Goal: Information Seeking & Learning: Check status

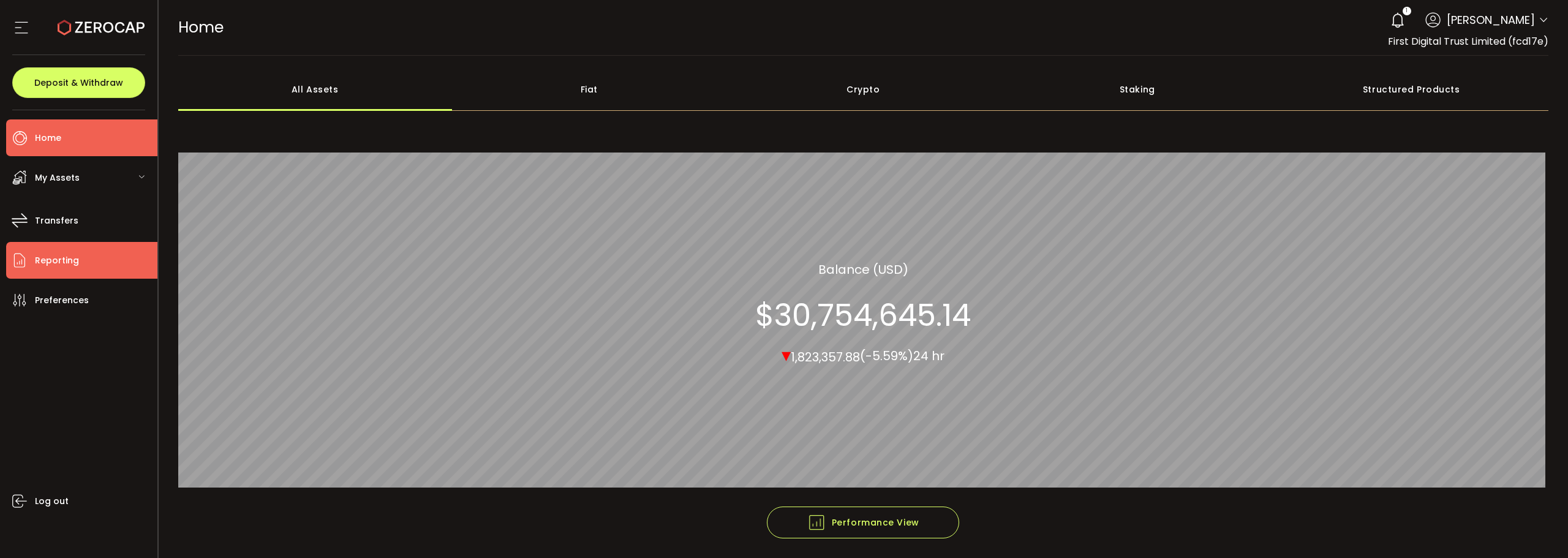
click at [42, 245] on li "Reporting" at bounding box center [82, 260] width 151 height 37
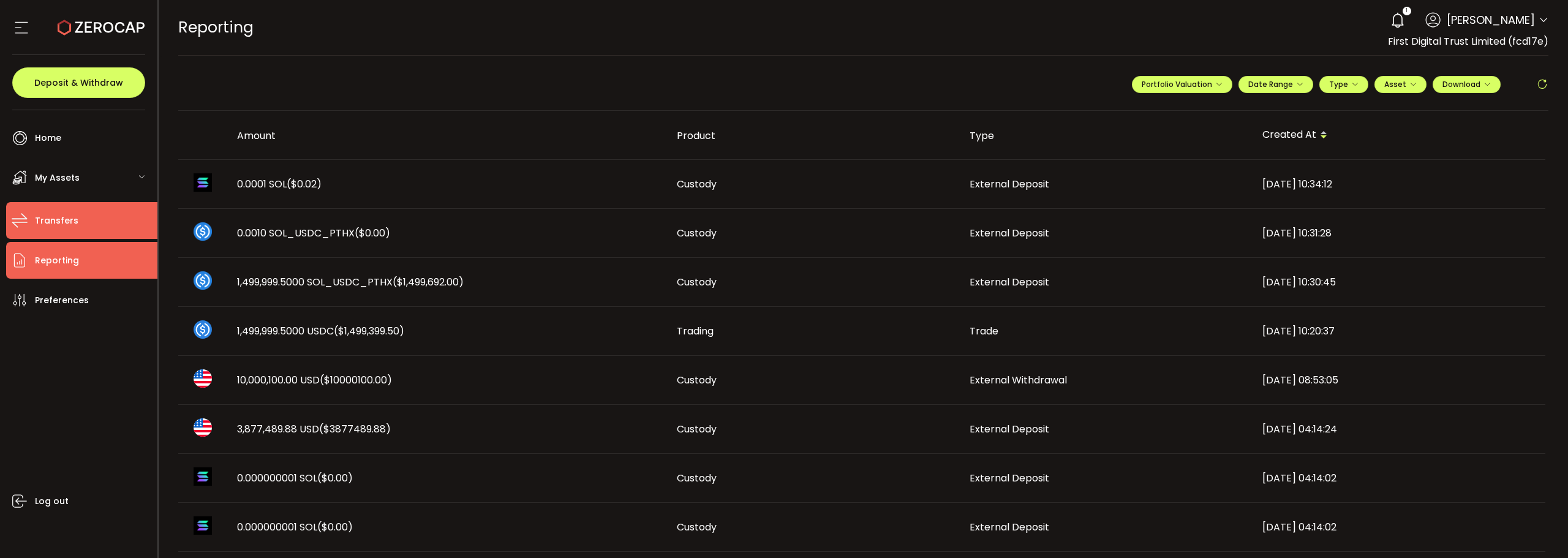
click at [88, 211] on li "Transfers" at bounding box center [82, 220] width 151 height 37
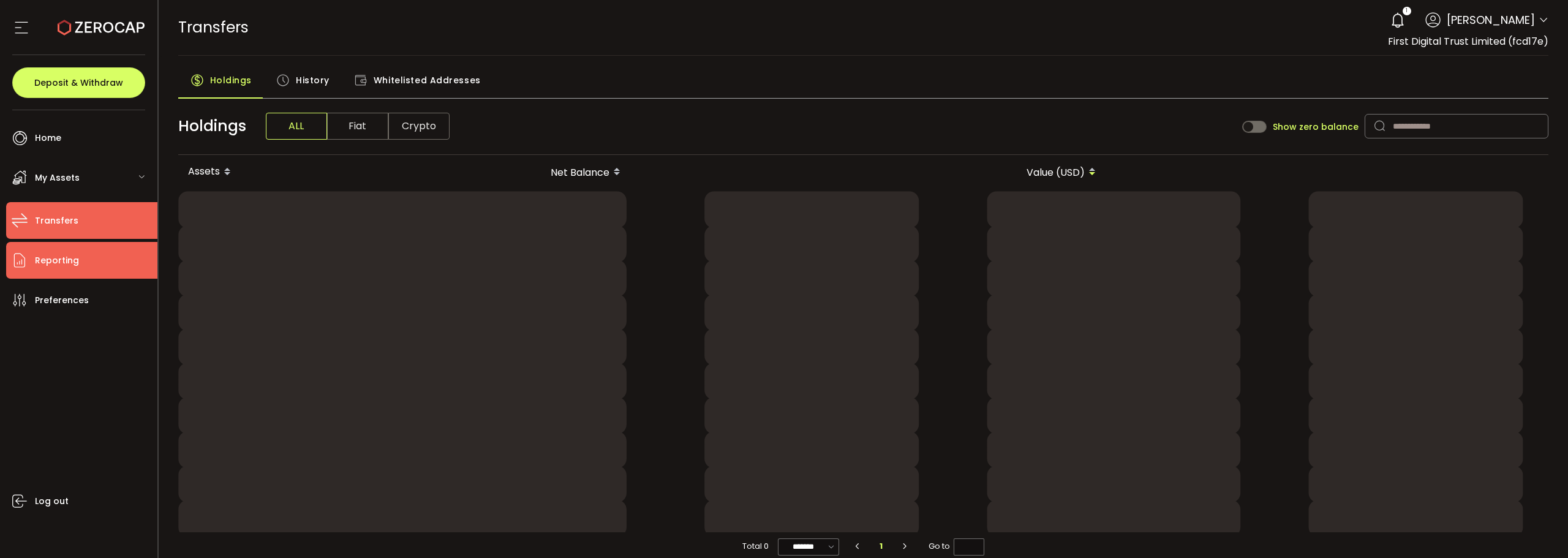
click at [75, 266] on span "Reporting" at bounding box center [57, 260] width 44 height 18
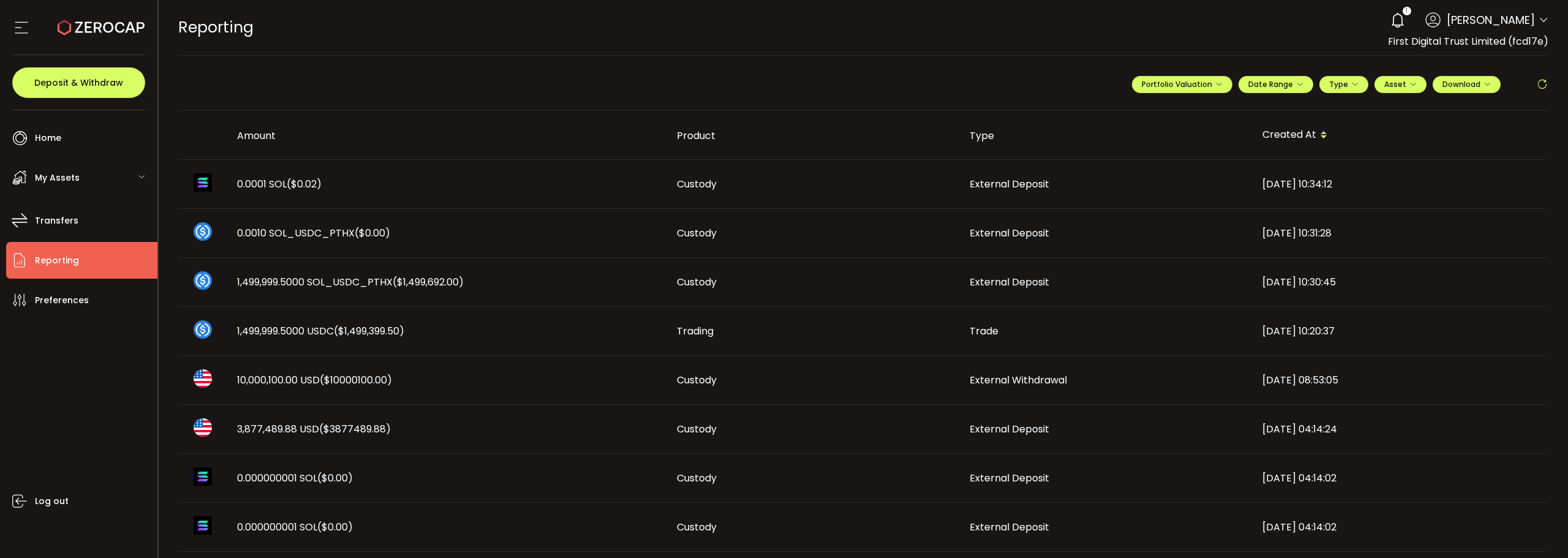
click at [75, 266] on span "Reporting" at bounding box center [57, 260] width 44 height 18
click at [89, 231] on li "Transfers" at bounding box center [82, 220] width 151 height 37
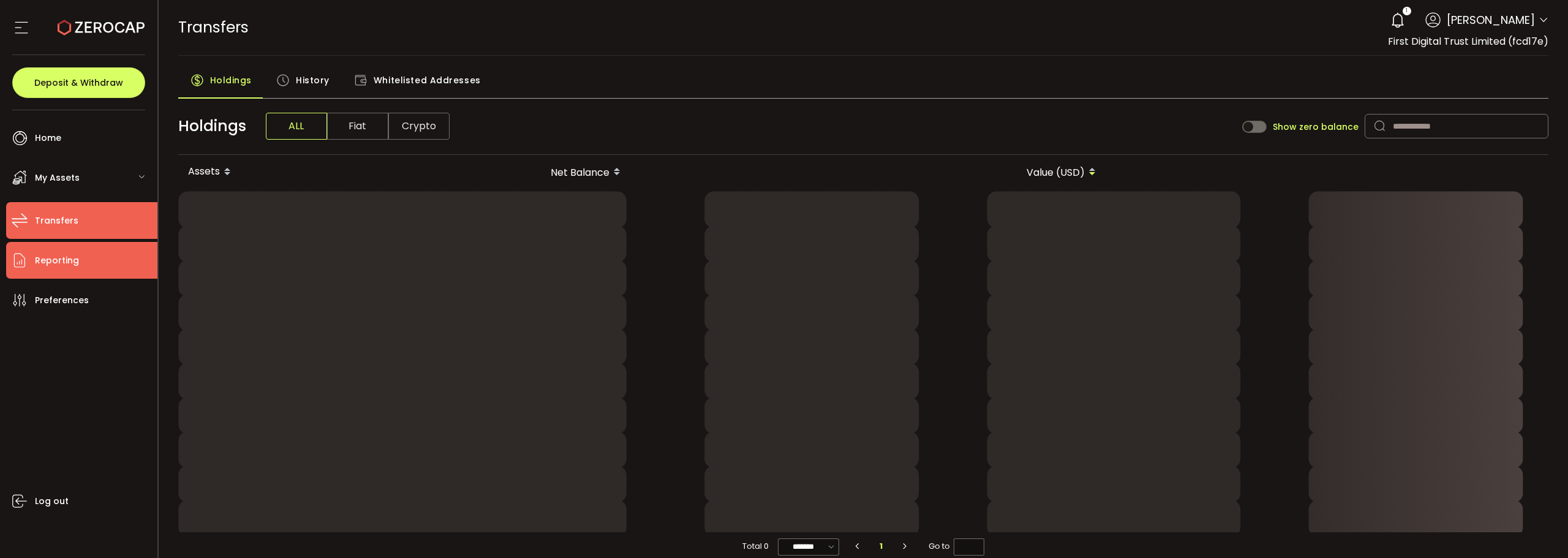
click at [73, 258] on span "Reporting" at bounding box center [57, 260] width 44 height 18
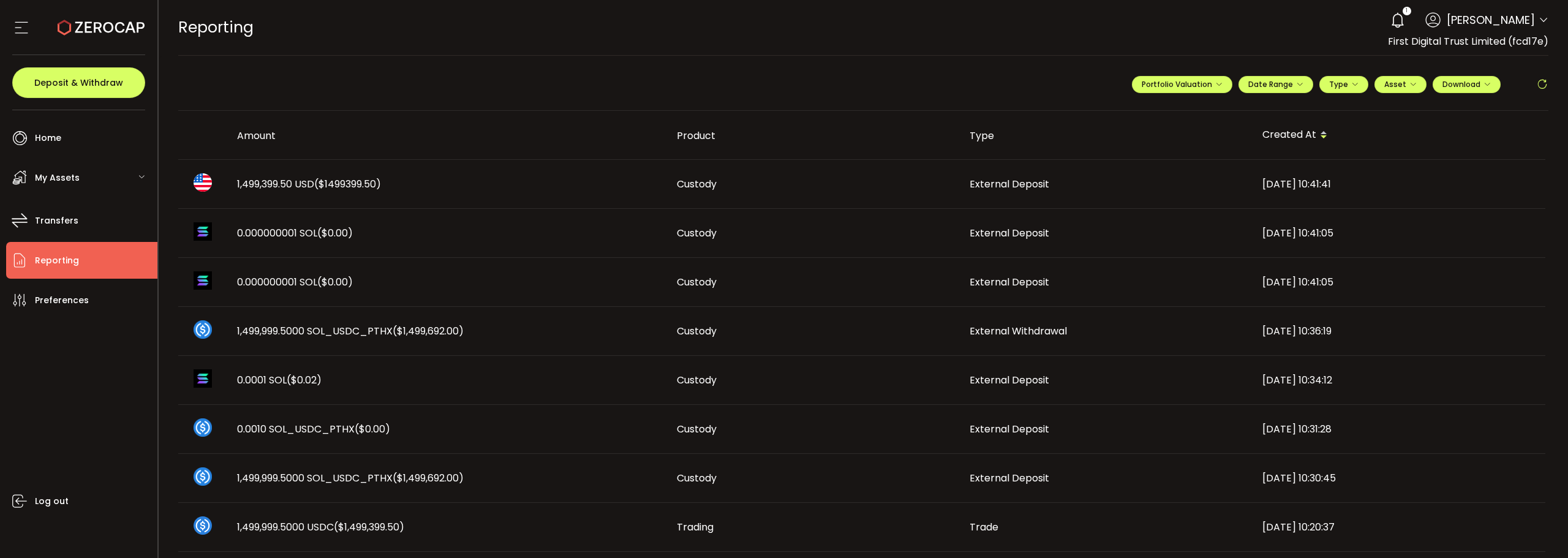
click at [322, 185] on span "($1499399.50)" at bounding box center [347, 184] width 67 height 14
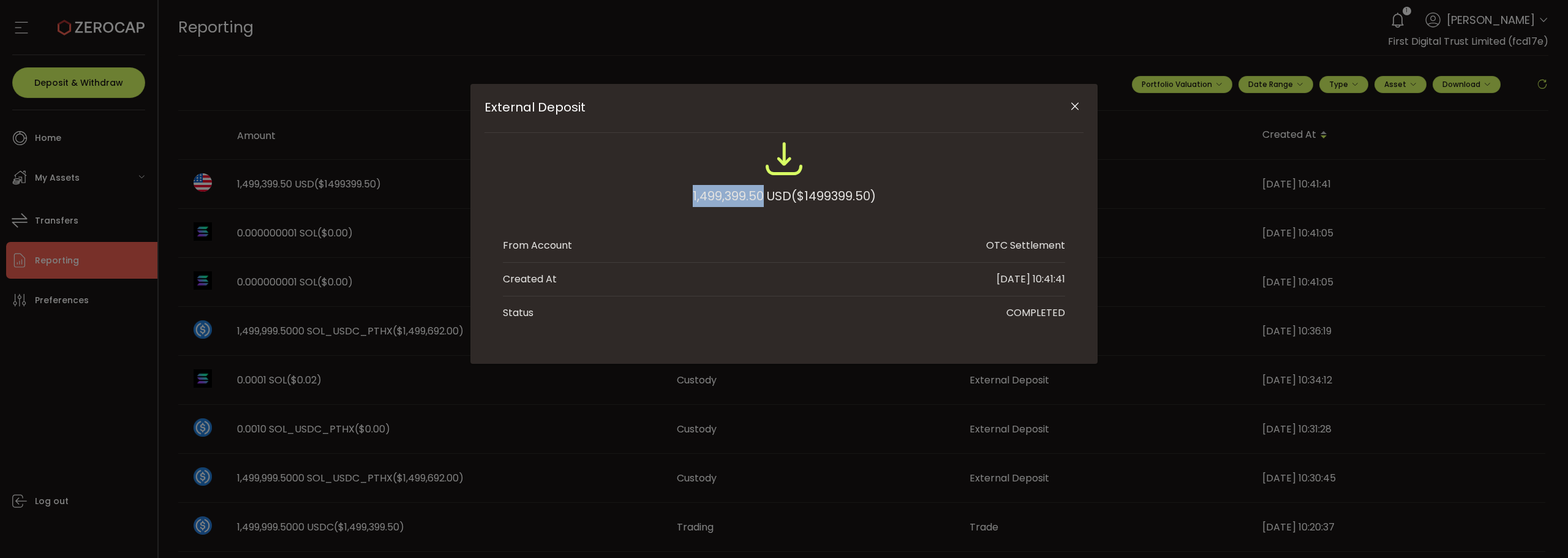
drag, startPoint x: 682, startPoint y: 195, endPoint x: 761, endPoint y: 199, distance: 79.1
click at [761, 199] on div "1,499,399.50 USD ($1499399.50)" at bounding box center [784, 179] width 562 height 80
copy div "1,499,399.50"
